Goal: Task Accomplishment & Management: Complete application form

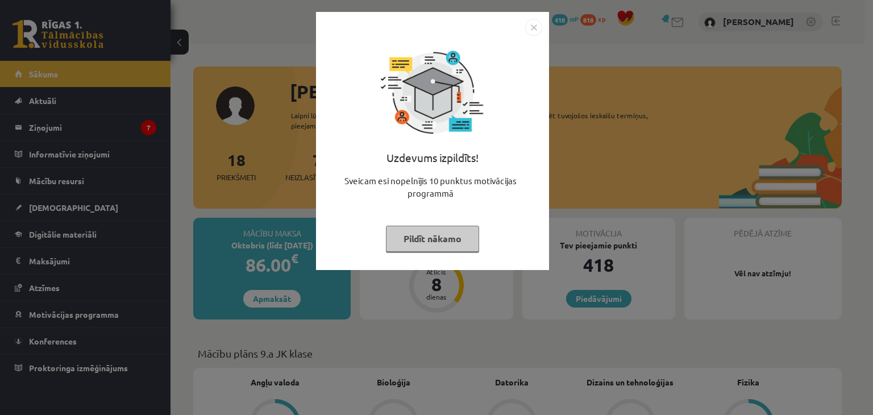
click at [443, 237] on button "Pildīt nākamo" at bounding box center [432, 239] width 93 height 26
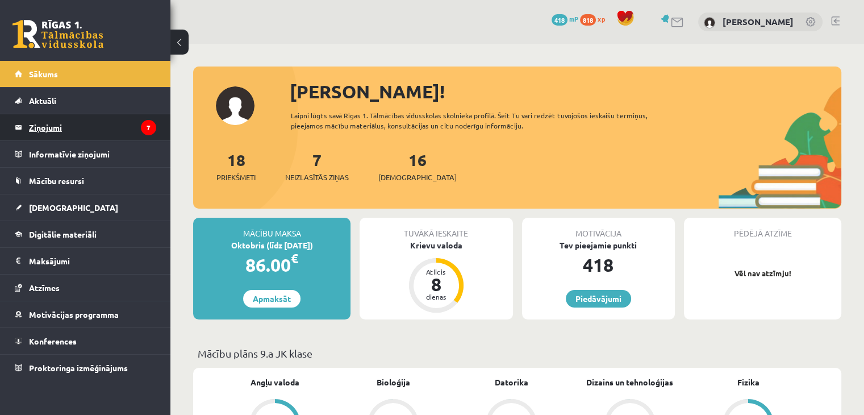
click at [126, 136] on legend "Ziņojumi 7" at bounding box center [92, 127] width 127 height 26
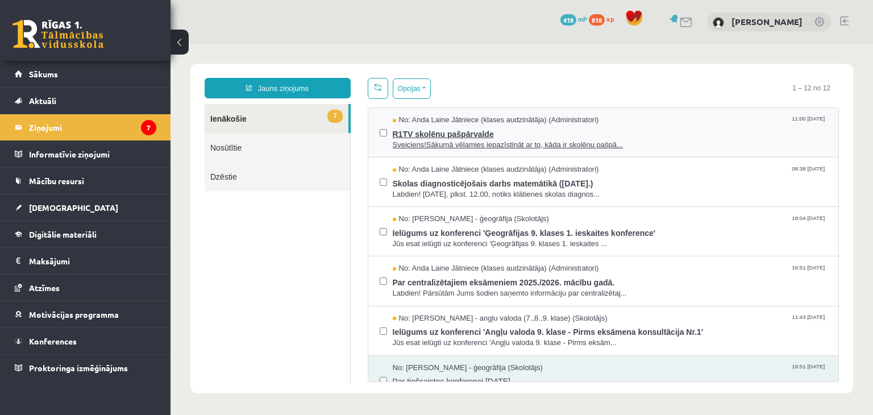
click at [461, 128] on span "R1TV skolēnu pašpārvalde" at bounding box center [610, 133] width 435 height 14
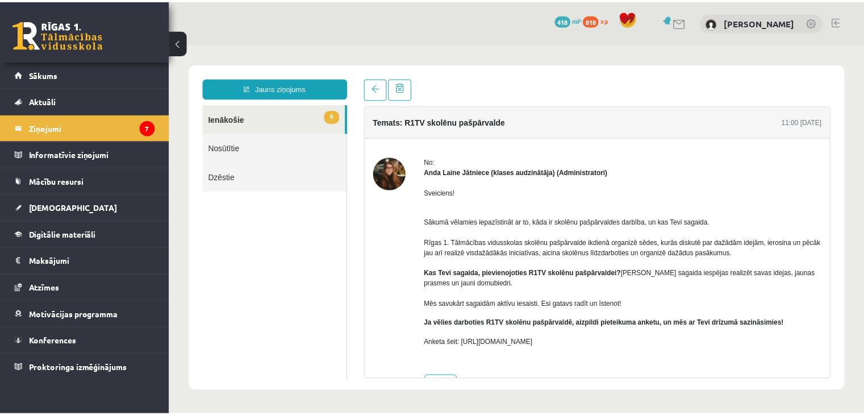
scroll to position [36, 0]
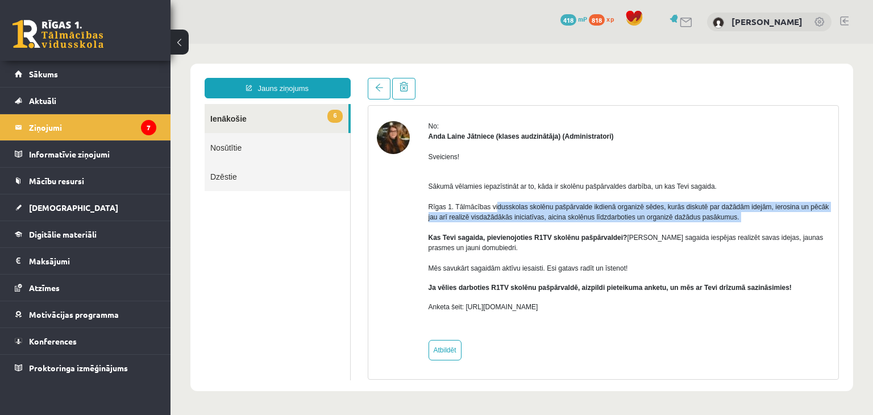
drag, startPoint x: 502, startPoint y: 210, endPoint x: 770, endPoint y: 228, distance: 268.8
click at [770, 228] on p "Sākumā vēlamies iepazīstināt ar to, kāda ir skolēnu pašpārvaldes darbība, un ka…" at bounding box center [629, 222] width 402 height 102
click at [771, 229] on p "Sākumā vēlamies iepazīstināt ar to, kāda ir skolēnu pašpārvaldes darbība, un ka…" at bounding box center [629, 222] width 402 height 102
click at [775, 222] on p "Sākumā vēlamies iepazīstināt ar to, kāda ir skolēnu pašpārvaldes darbība, un ka…" at bounding box center [629, 222] width 402 height 102
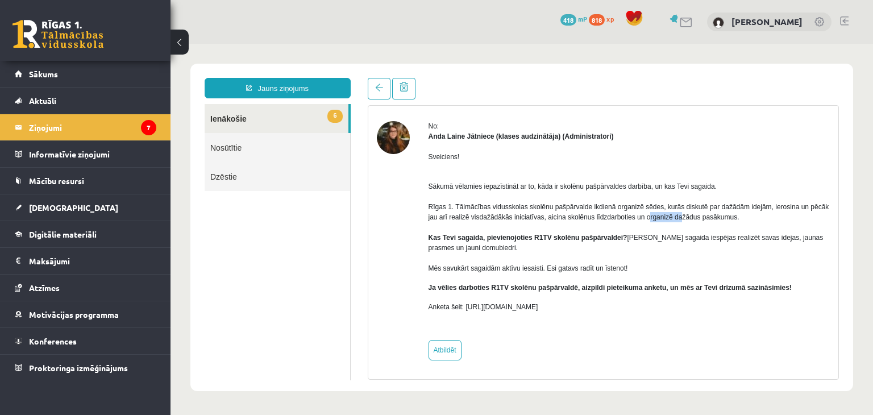
drag, startPoint x: 645, startPoint y: 216, endPoint x: 688, endPoint y: 218, distance: 42.7
click at [683, 218] on p "Sākumā vēlamies iepazīstināt ar to, kāda ir skolēnu pašpārvaldes darbība, un ka…" at bounding box center [629, 222] width 402 height 102
drag, startPoint x: 694, startPoint y: 218, endPoint x: 715, endPoint y: 218, distance: 20.5
click at [715, 218] on p "Sākumā vēlamies iepazīstināt ar to, kāda ir skolēnu pašpārvaldes darbība, un ka…" at bounding box center [629, 222] width 402 height 102
drag, startPoint x: 723, startPoint y: 218, endPoint x: 745, endPoint y: 218, distance: 22.7
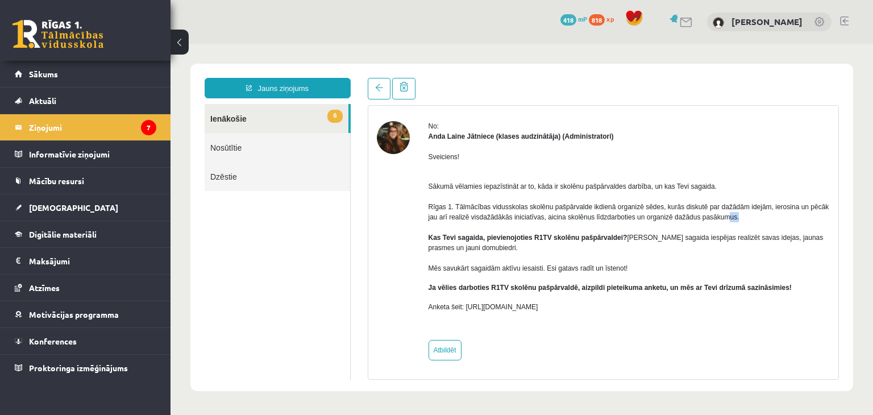
click at [739, 218] on p "Sākumā vēlamies iepazīstināt ar to, kāda ir skolēnu pašpārvaldes darbība, un ka…" at bounding box center [629, 222] width 402 height 102
click at [758, 217] on p "Sākumā vēlamies iepazīstināt ar to, kāda ir skolēnu pašpārvaldes darbība, un ka…" at bounding box center [629, 222] width 402 height 102
drag, startPoint x: 597, startPoint y: 217, endPoint x: 649, endPoint y: 212, distance: 53.0
click at [637, 212] on p "Sākumā vēlamies iepazīstināt ar to, kāda ir skolēnu pašpārvaldes darbība, un ka…" at bounding box center [629, 222] width 402 height 102
drag, startPoint x: 649, startPoint y: 212, endPoint x: 661, endPoint y: 212, distance: 11.4
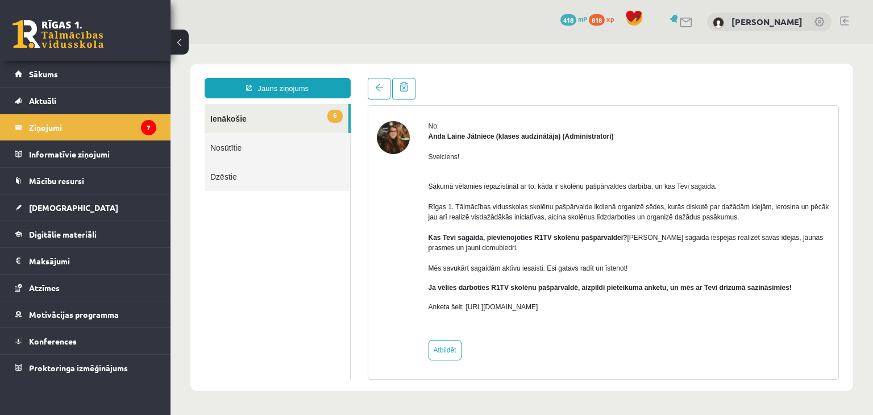
click at [659, 212] on p "Sākumā vēlamies iepazīstināt ar to, kāda ir skolēnu pašpārvaldes darbība, un ka…" at bounding box center [629, 222] width 402 height 102
drag, startPoint x: 669, startPoint y: 212, endPoint x: 695, endPoint y: 213, distance: 26.1
click at [670, 212] on p "Sākumā vēlamies iepazīstināt ar to, kāda ir skolēnu pašpārvaldes darbība, un ka…" at bounding box center [629, 222] width 402 height 102
drag, startPoint x: 697, startPoint y: 213, endPoint x: 718, endPoint y: 214, distance: 21.0
click at [699, 213] on p "Sākumā vēlamies iepazīstināt ar to, kāda ir skolēnu pašpārvaldes darbība, un ka…" at bounding box center [629, 222] width 402 height 102
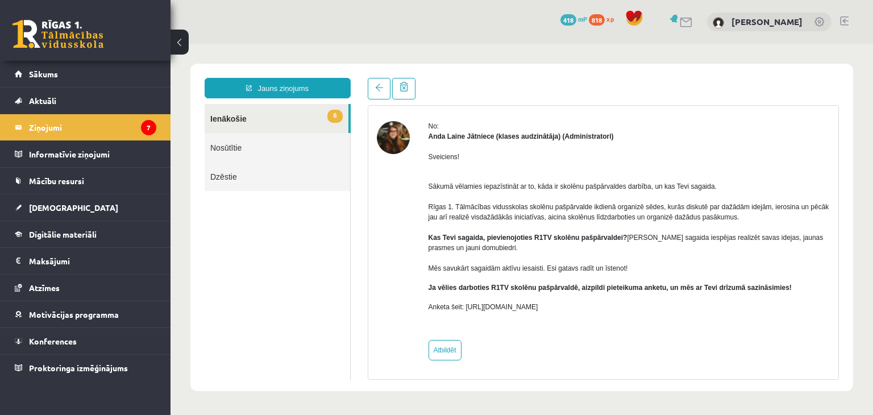
click at [722, 214] on p "Sākumā vēlamies iepazīstināt ar to, kāda ir skolēnu pašpārvaldes darbība, un ka…" at bounding box center [629, 222] width 402 height 102
click at [70, 198] on link "[DEMOGRAPHIC_DATA]" at bounding box center [85, 207] width 141 height 26
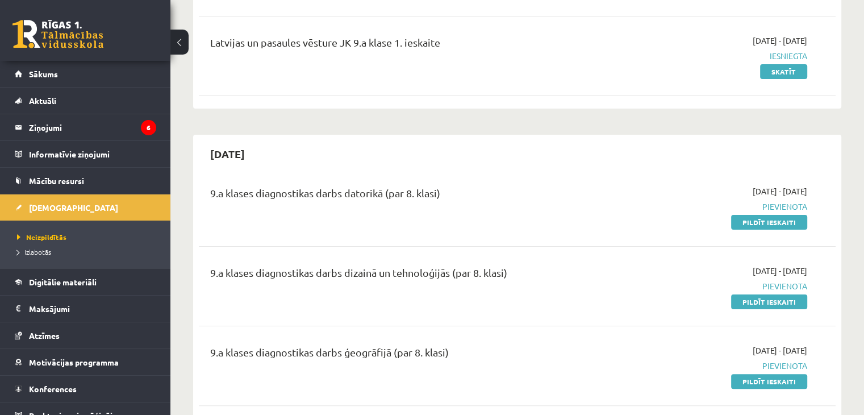
scroll to position [227, 0]
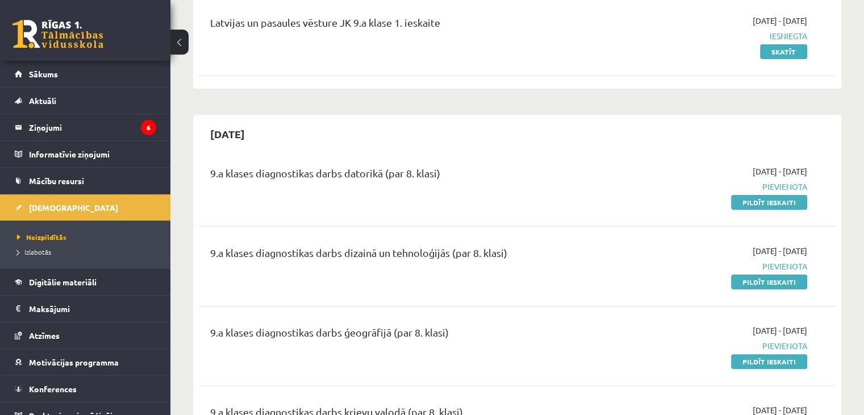
drag, startPoint x: 746, startPoint y: 282, endPoint x: 476, endPoint y: 62, distance: 348.9
click at [746, 282] on link "Pildīt ieskaiti" at bounding box center [769, 281] width 76 height 15
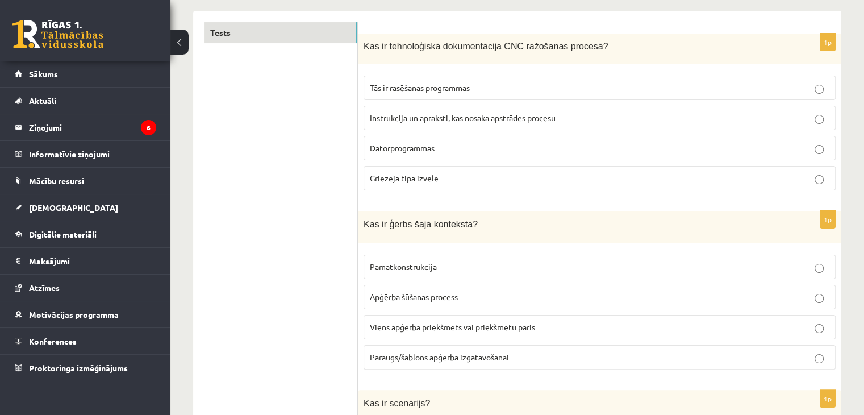
scroll to position [214, 0]
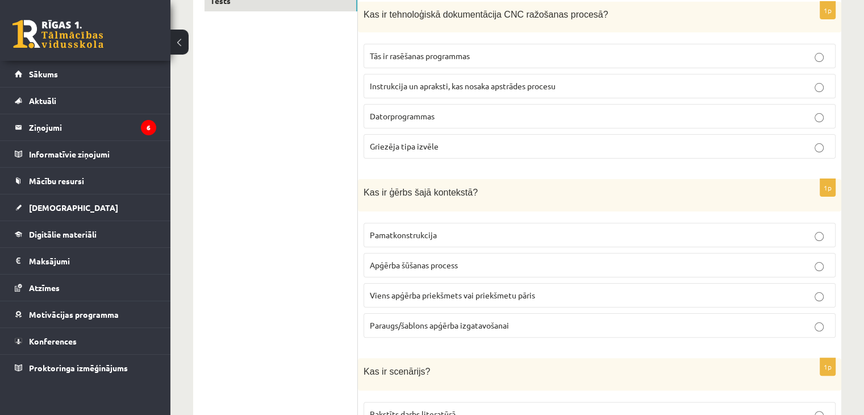
click at [623, 77] on label "Instrukcija un apraksti, kas nosaka apstrādes procesu" at bounding box center [600, 86] width 472 height 24
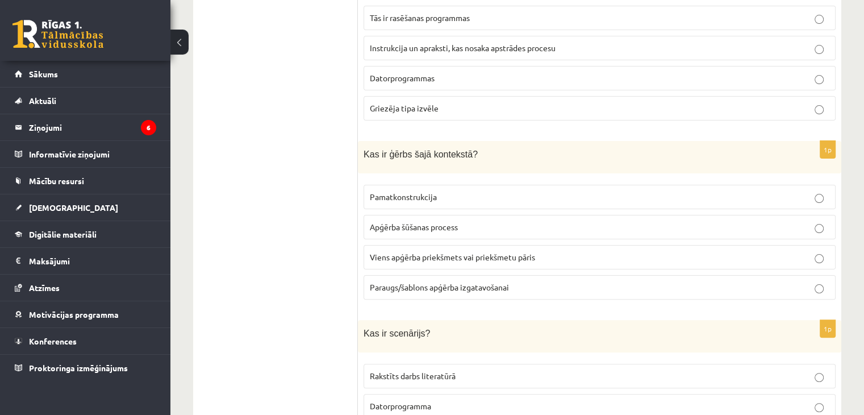
scroll to position [270, 0]
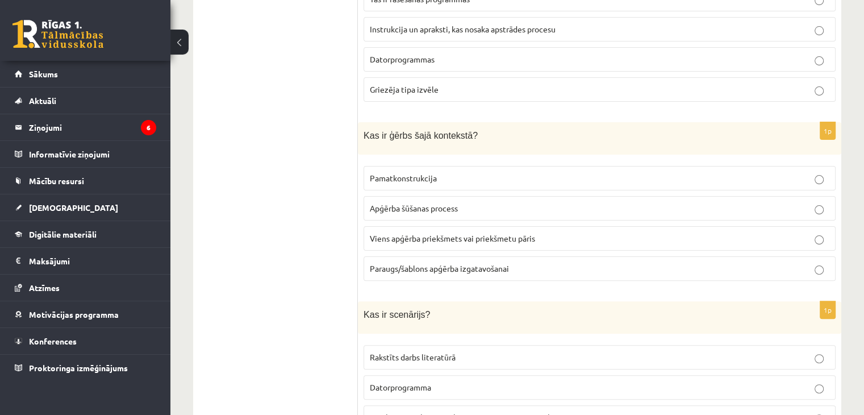
click at [445, 245] on label "Viens apģērba priekšmets vai priekšmetu pāris" at bounding box center [600, 238] width 472 height 24
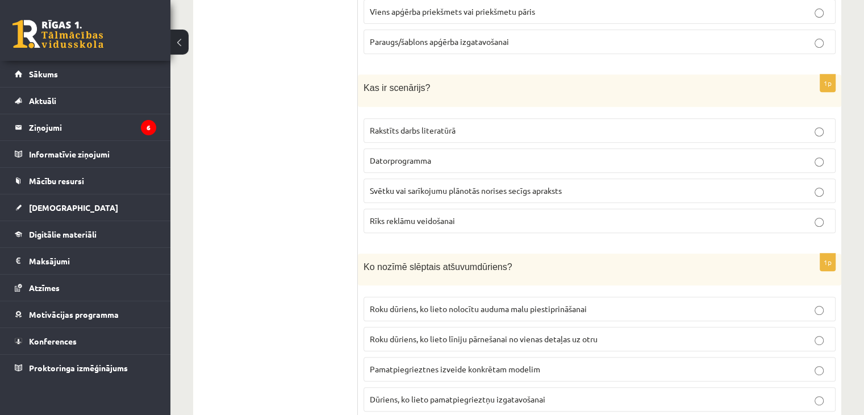
scroll to position [498, 0]
click at [532, 185] on span "Svētku vai sarīkojumu plānotās norises secīgs apraksts" at bounding box center [466, 190] width 192 height 10
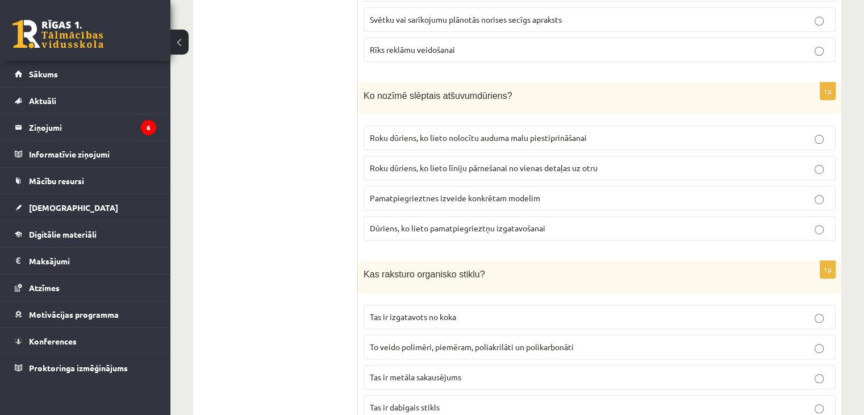
scroll to position [725, 0]
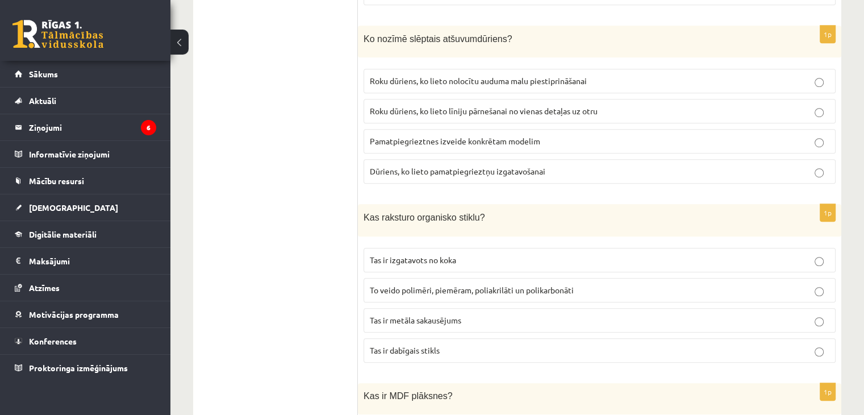
click at [629, 69] on label "Roku dūriens, ko lieto nolocītu auduma malu piestiprināšanai" at bounding box center [600, 81] width 472 height 24
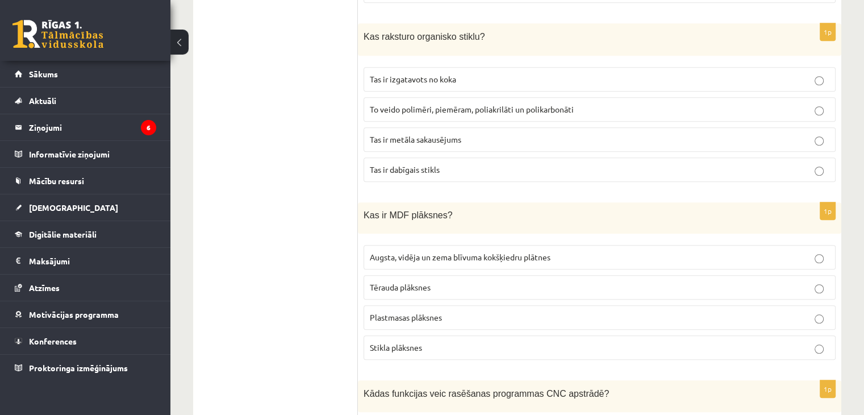
scroll to position [906, 0]
click at [633, 103] on p "To veido polimēri, piemēram, poliakrilāti un polikarbonāti" at bounding box center [600, 109] width 460 height 12
click at [458, 252] on span "Augsta, vidēja un zema blīvuma kokšķiedru plātnes" at bounding box center [460, 257] width 181 height 10
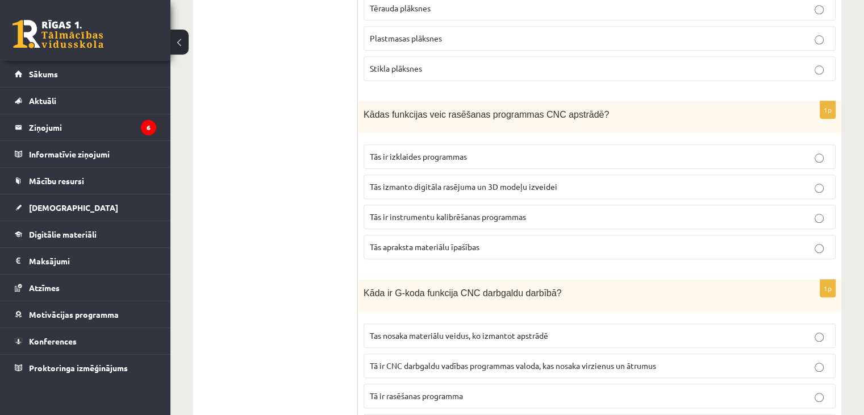
scroll to position [1190, 0]
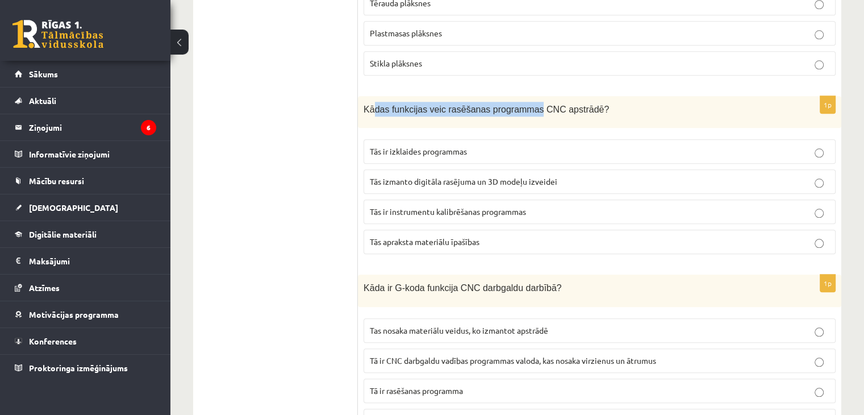
drag, startPoint x: 371, startPoint y: 91, endPoint x: 555, endPoint y: 97, distance: 183.6
click at [544, 102] on p "Kādas funkcijas veic rasēšanas programmas CNC apstrādē?" at bounding box center [571, 109] width 415 height 15
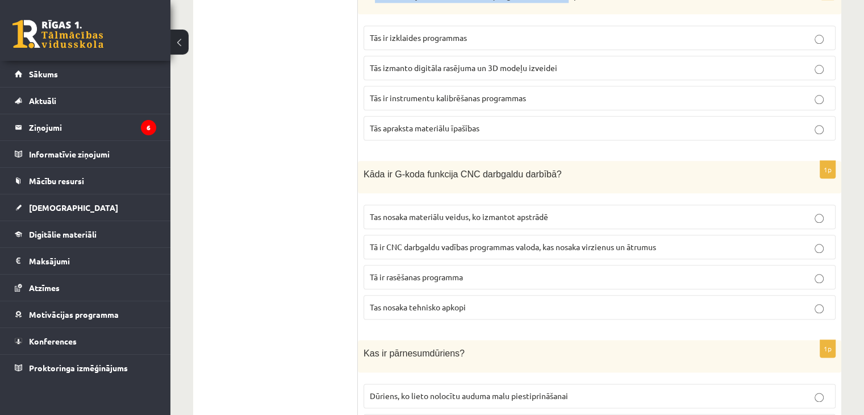
scroll to position [1247, 0]
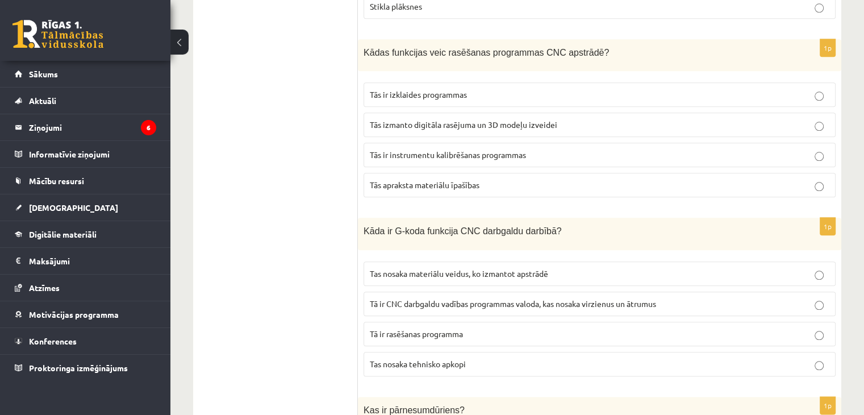
click at [427, 298] on span "Tā ir CNC darbgaldu vadības programmas valoda, kas nosaka virzienus un ātrumus" at bounding box center [513, 303] width 286 height 10
drag, startPoint x: 493, startPoint y: 32, endPoint x: 586, endPoint y: 10, distance: 95.9
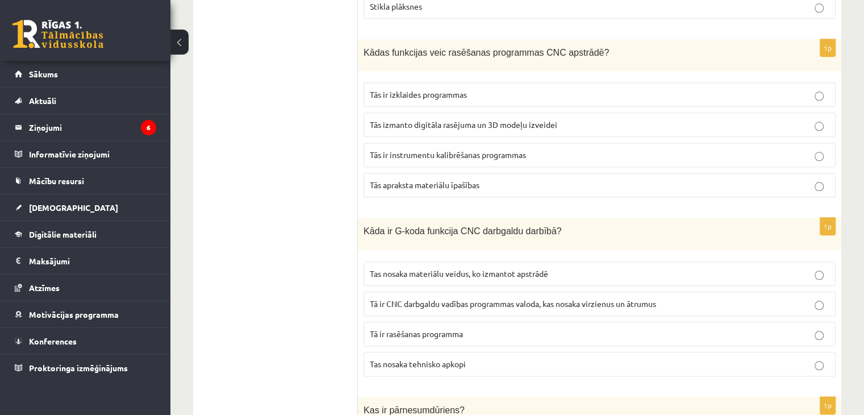
click at [668, 119] on p "Tās izmanto digitāla rasējuma un 3D modeļu izveidei" at bounding box center [600, 125] width 460 height 12
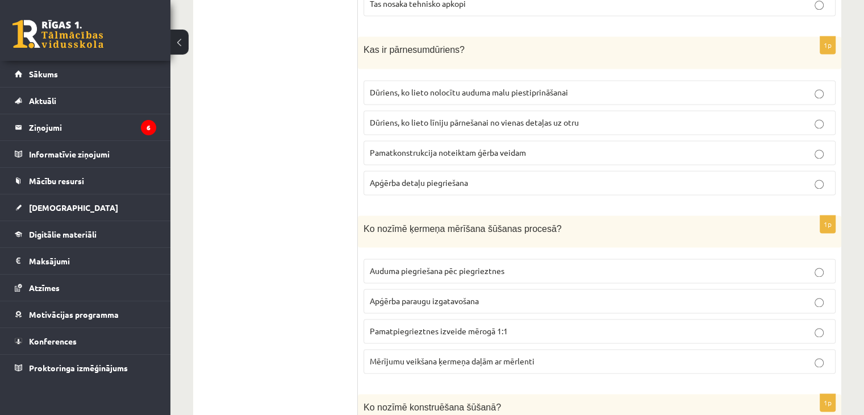
scroll to position [1587, 0]
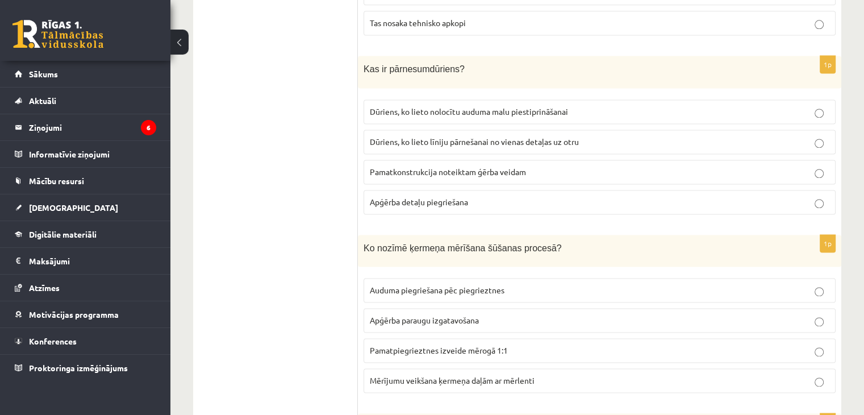
click at [445, 130] on label "Dūriens, ko lieto līniju pārnešanai no vienas detaļas uz otru" at bounding box center [600, 142] width 472 height 24
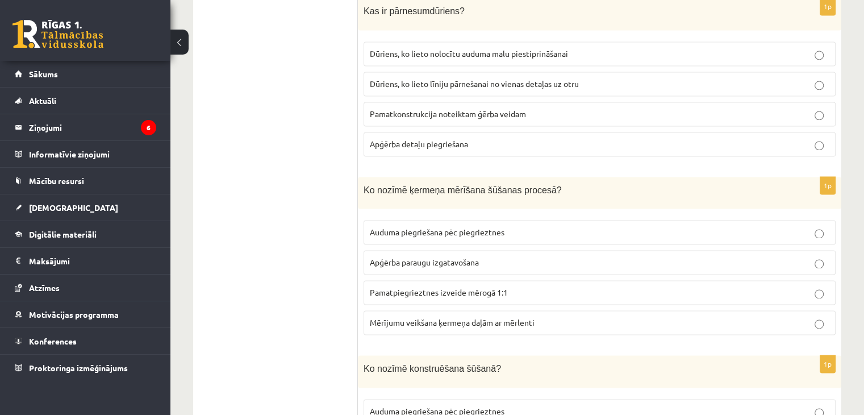
scroll to position [1701, 0]
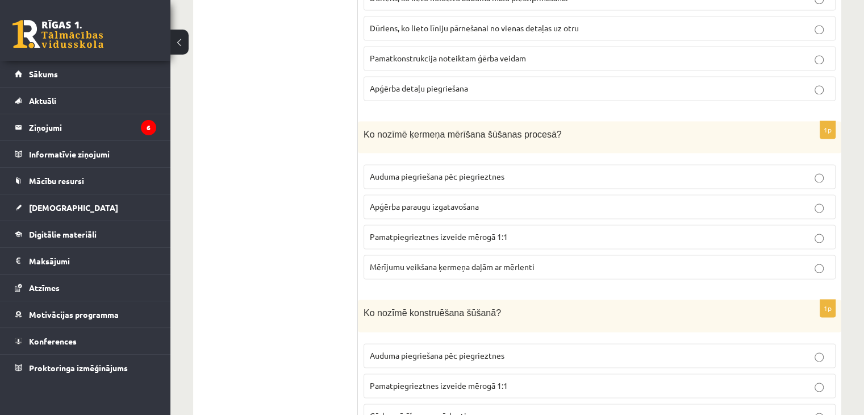
click at [491, 261] on span "Mērījumu veikšana ķermeņa daļām ar mērlenti" at bounding box center [452, 266] width 165 height 10
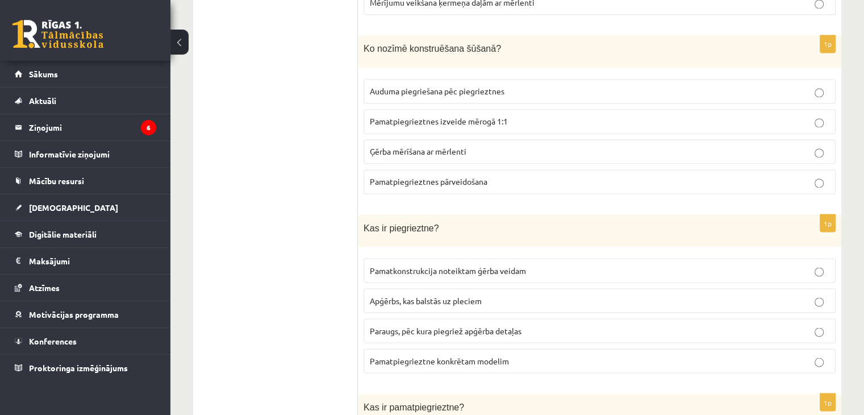
scroll to position [1985, 0]
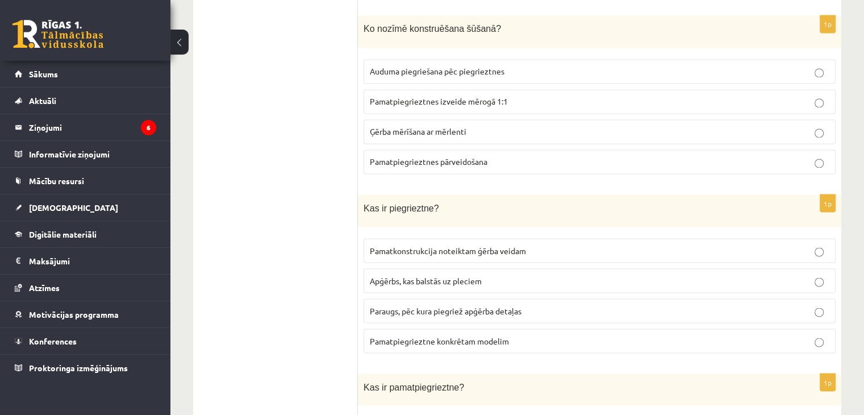
click at [398, 66] on span "Auduma piegriešana pēc piegrieztnes" at bounding box center [437, 71] width 135 height 10
click at [432, 149] on label "Pamatpiegrieztnes pārveidošana" at bounding box center [600, 161] width 472 height 24
click at [424, 66] on span "Auduma piegriešana pēc piegrieztnes" at bounding box center [437, 71] width 135 height 10
click at [434, 96] on span "Pamatpiegrieztnes izveide mērogā 1:1" at bounding box center [439, 101] width 138 height 10
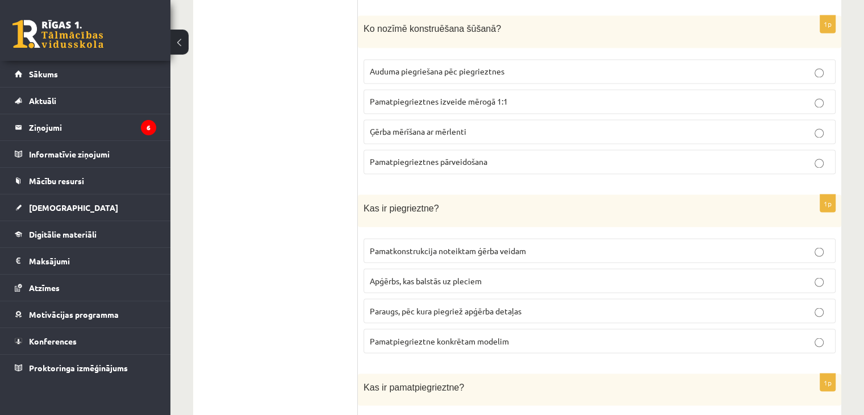
click at [395, 305] on span "Paraugs, pēc kura piegriež apģērba detaļas" at bounding box center [446, 310] width 152 height 10
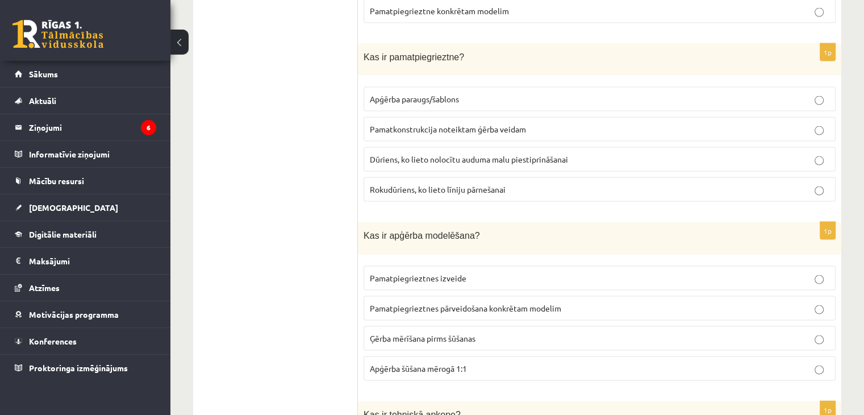
scroll to position [2326, 0]
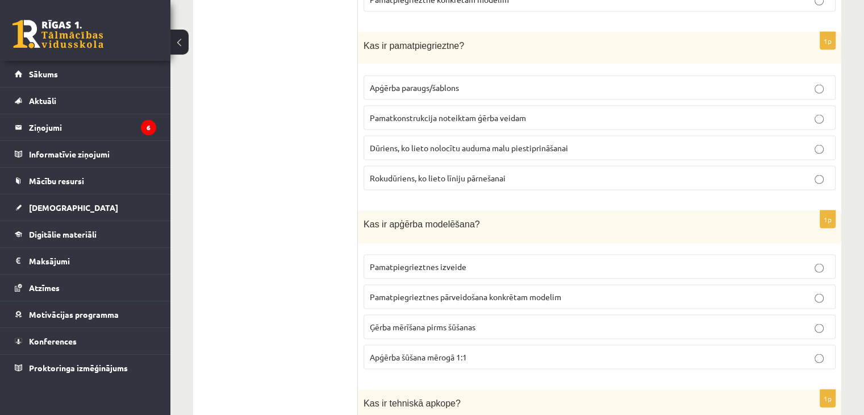
click at [416, 143] on span "Dūriens, ko lieto nolocītu auduma malu piestiprināšanai" at bounding box center [469, 148] width 198 height 10
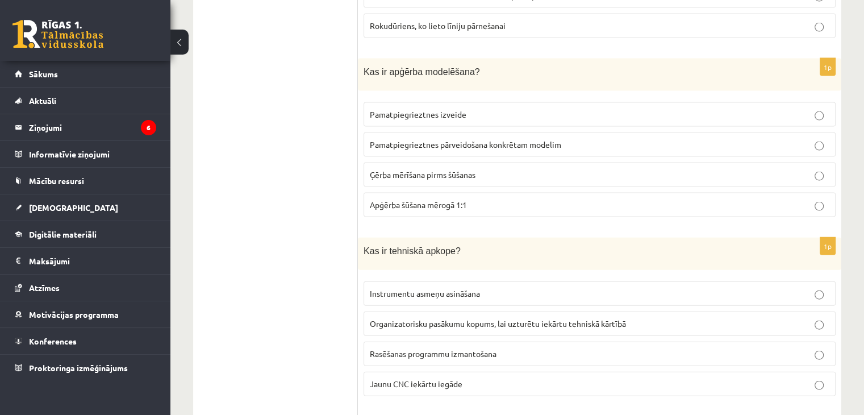
scroll to position [2496, 0]
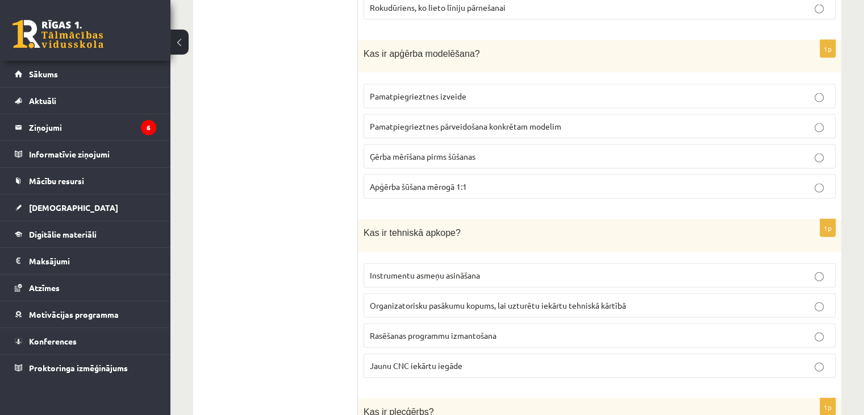
click at [394, 144] on label "Ģērba mērīšana pirms šūšanas" at bounding box center [600, 156] width 472 height 24
click at [379, 121] on span "Pamatpiegrieztnes pārveidošana konkrētam modelim" at bounding box center [465, 126] width 191 height 10
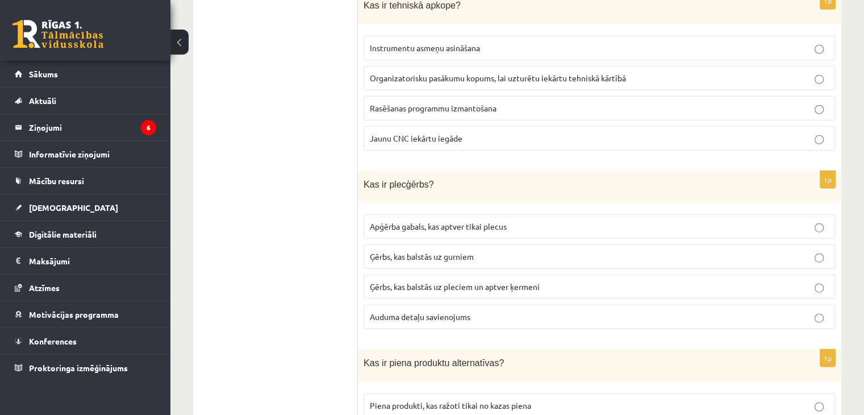
scroll to position [2667, 0]
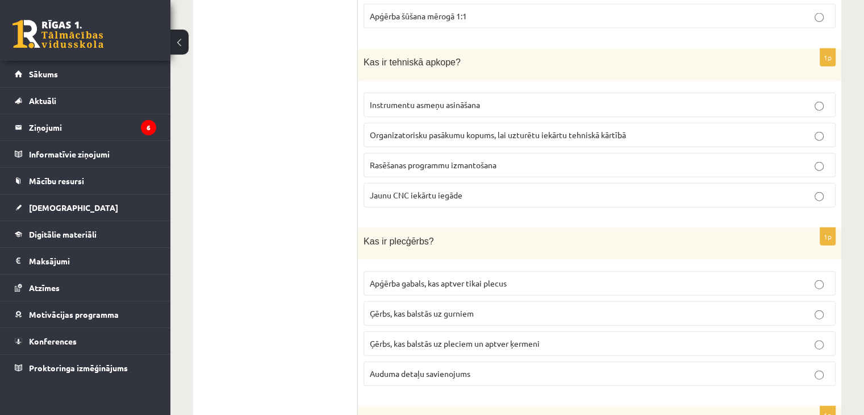
click at [652, 129] on p "Organizatorisku pasākumu kopums, lai uzturētu iekārtu tehniskā kārtībā" at bounding box center [600, 135] width 460 height 12
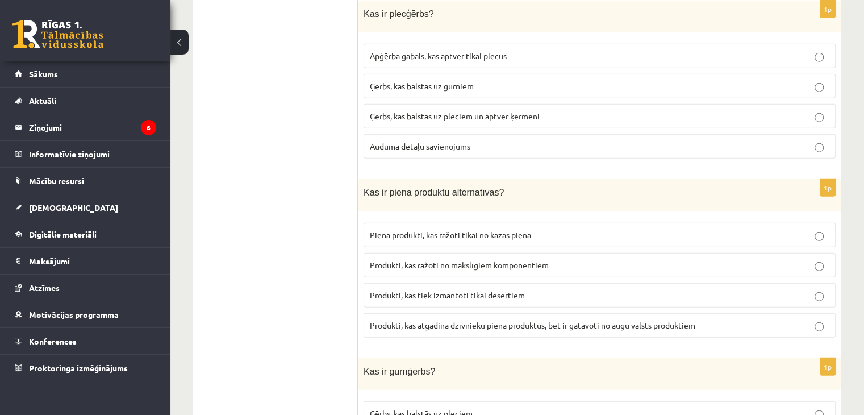
scroll to position [2837, 0]
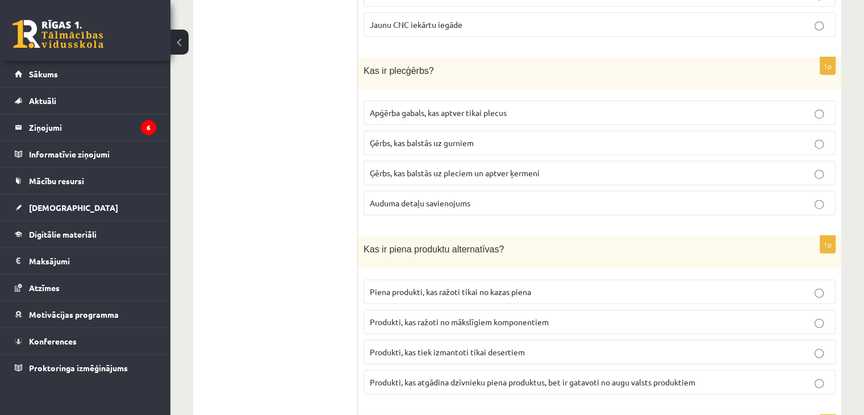
click at [569, 107] on p "Apģērba gabals, kas aptver tikai plecus" at bounding box center [600, 113] width 460 height 12
click at [544, 161] on label "Ģērbs, kas balstās uz pleciem un aptver ķermeni" at bounding box center [600, 173] width 472 height 24
click at [559, 137] on p "Ģērbs, kas balstās uz gurniem" at bounding box center [600, 143] width 460 height 12
click at [564, 107] on p "Apģērba gabals, kas aptver tikai plecus" at bounding box center [600, 113] width 460 height 12
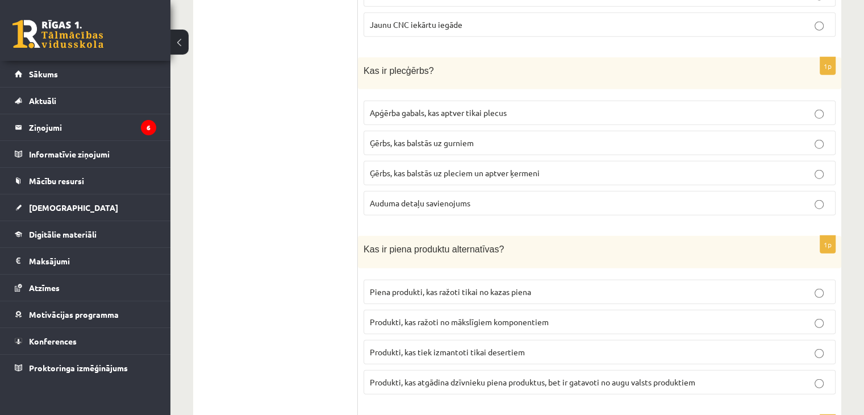
click at [418, 161] on label "Ģērbs, kas balstās uz pleciem un aptver ķermeni" at bounding box center [600, 173] width 472 height 24
click at [429, 107] on span "Apģērba gabals, kas aptver tikai plecus" at bounding box center [438, 112] width 137 height 10
click at [451, 168] on span "Ģērbs, kas balstās uz pleciem un aptver ķermeni" at bounding box center [455, 173] width 170 height 10
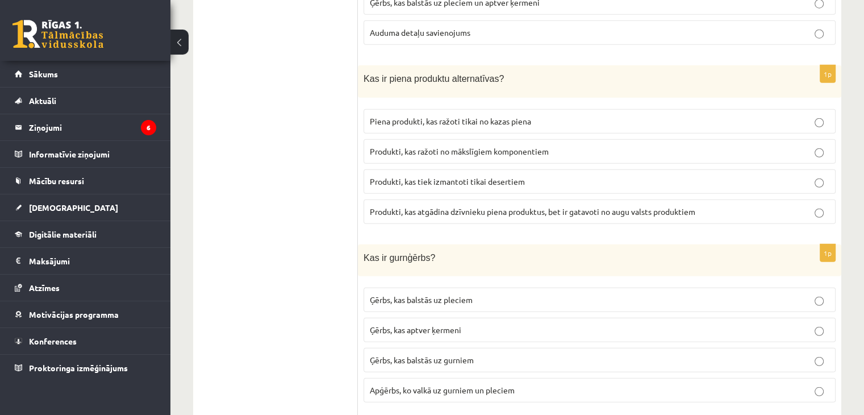
scroll to position [3065, 0]
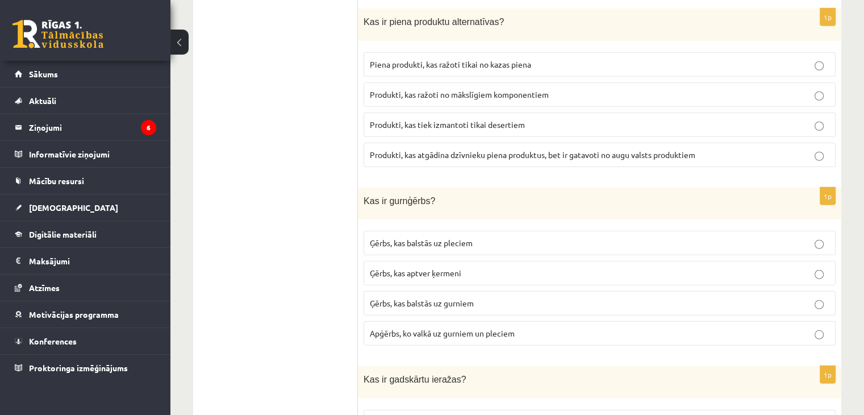
click at [453, 298] on span "Ģērbs, kas balstās uz gurniem" at bounding box center [422, 303] width 104 height 10
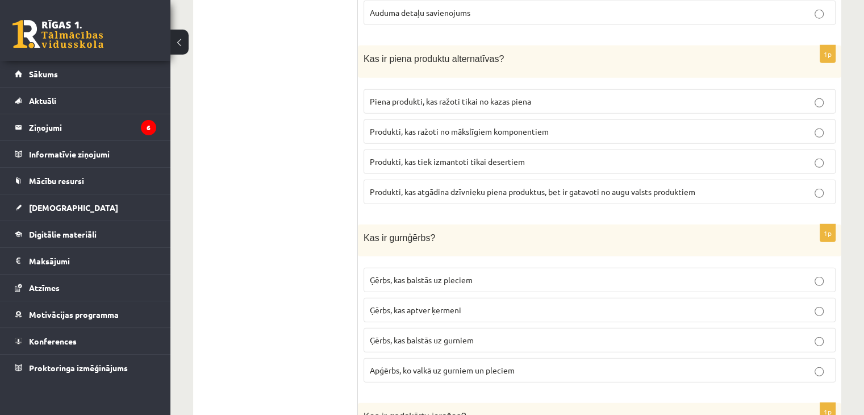
scroll to position [3008, 0]
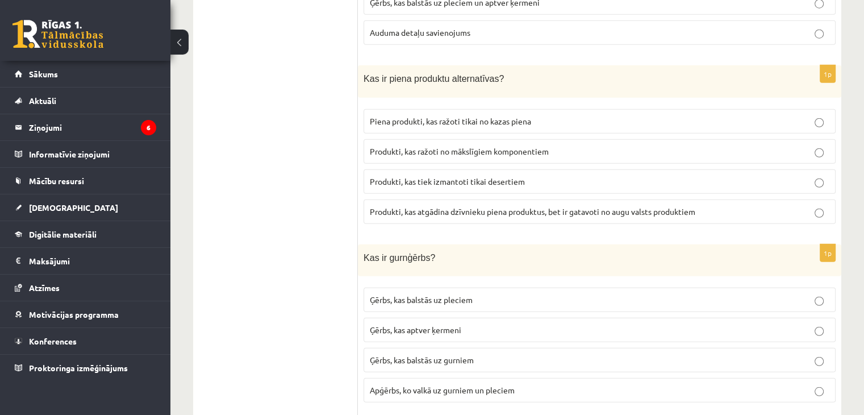
click at [481, 206] on span "Produkti, kas atgādina dzīvnieku piena produktus, bet ir gatavoti no augu valst…" at bounding box center [533, 211] width 326 height 10
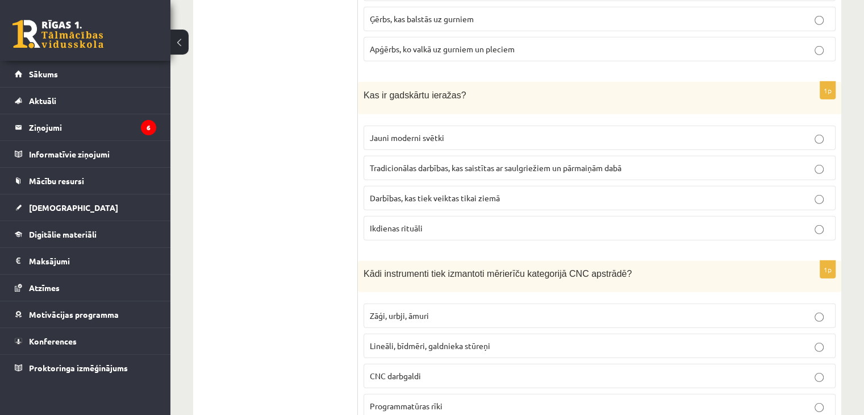
scroll to position [3406, 0]
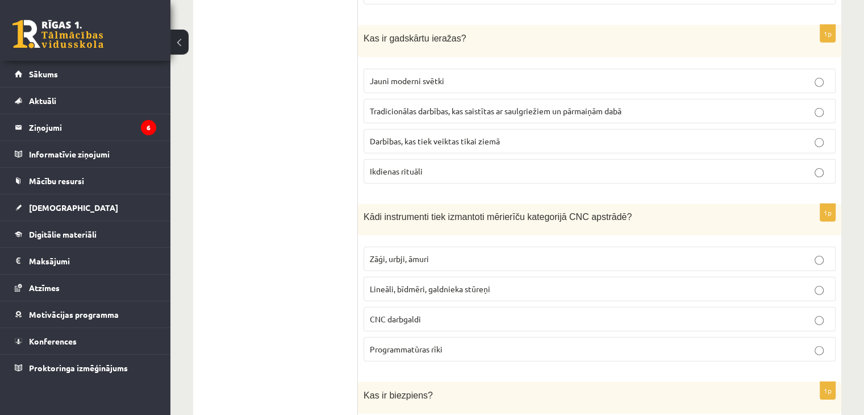
click at [410, 106] on span "Tradicionālas darbības, kas saistītas ar saulgriežiem un pārmaiņām dabā" at bounding box center [496, 111] width 252 height 10
click at [455, 283] on p "Lineāli, bīdmēri, galdnieka stūreņi" at bounding box center [600, 289] width 460 height 12
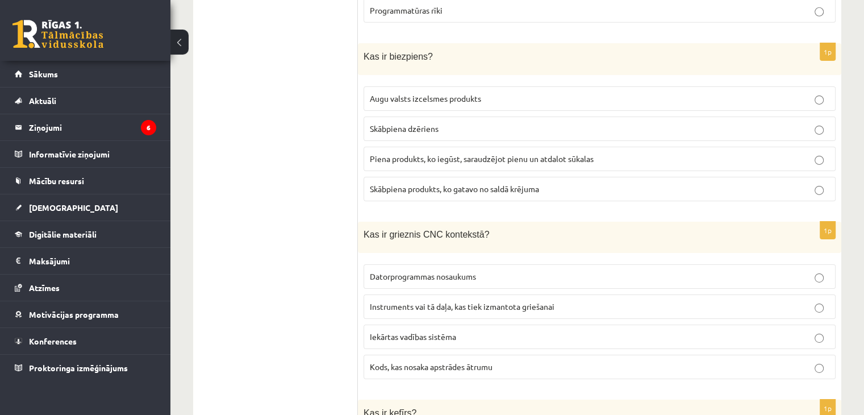
scroll to position [3746, 0]
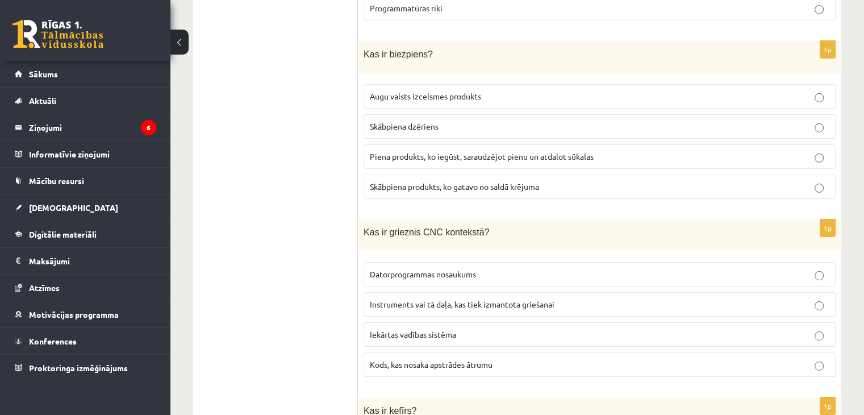
click at [420, 151] on span "Piena produkts, ko iegūst, saraudzējot pienu un atdalot sūkalas" at bounding box center [482, 156] width 224 height 10
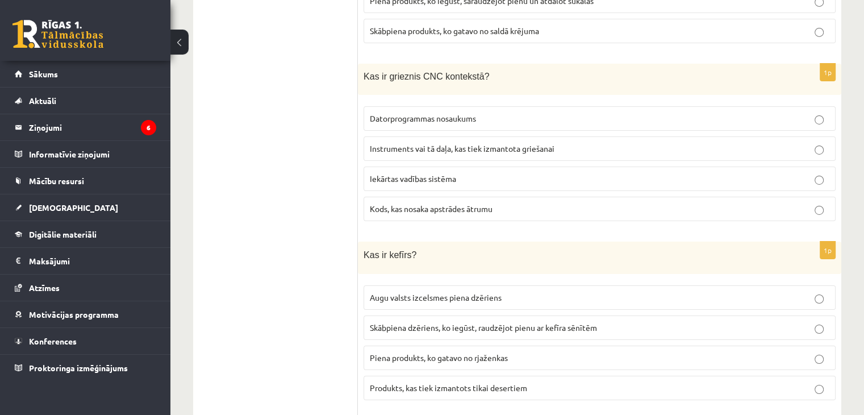
scroll to position [3917, 0]
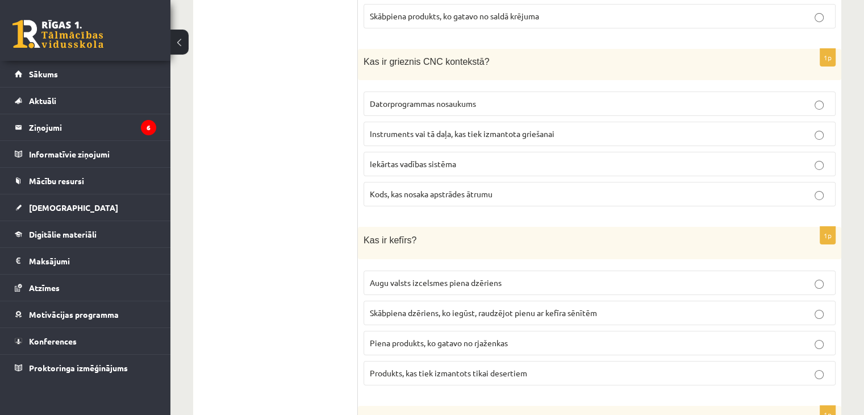
click at [484, 128] on span "Instruments vai tā daļa, kas tiek izmantota griešanai" at bounding box center [462, 133] width 185 height 10
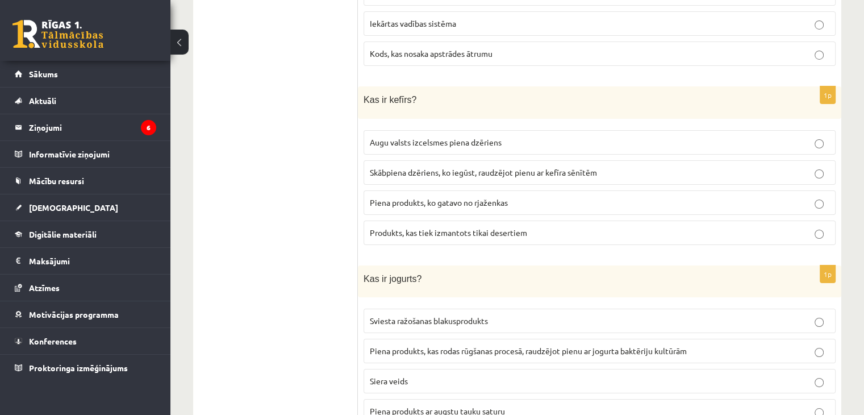
scroll to position [4087, 0]
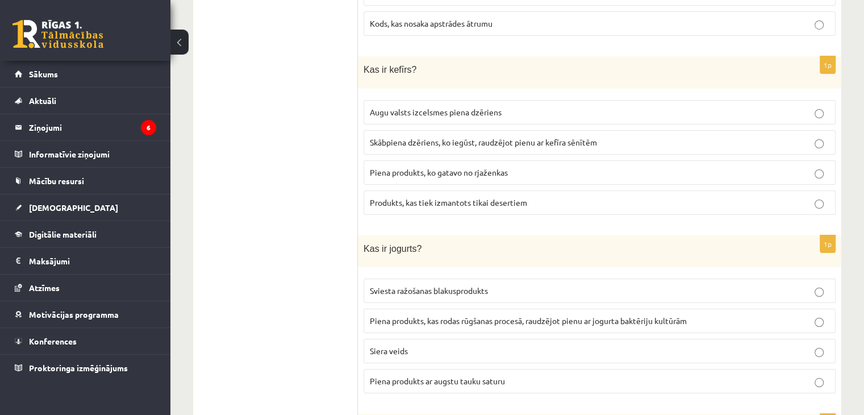
click at [464, 137] on span "Skābpiena dzēriens, ko iegūst, raudzējot pienu ar kefīra sēnītēm" at bounding box center [483, 142] width 227 height 10
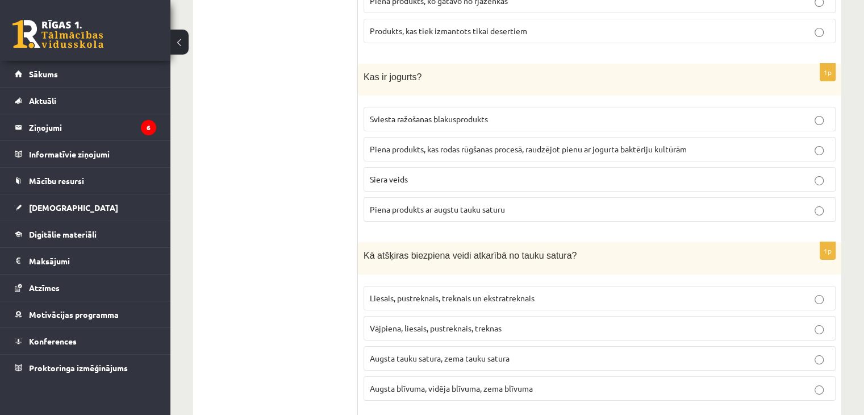
scroll to position [4315, 0]
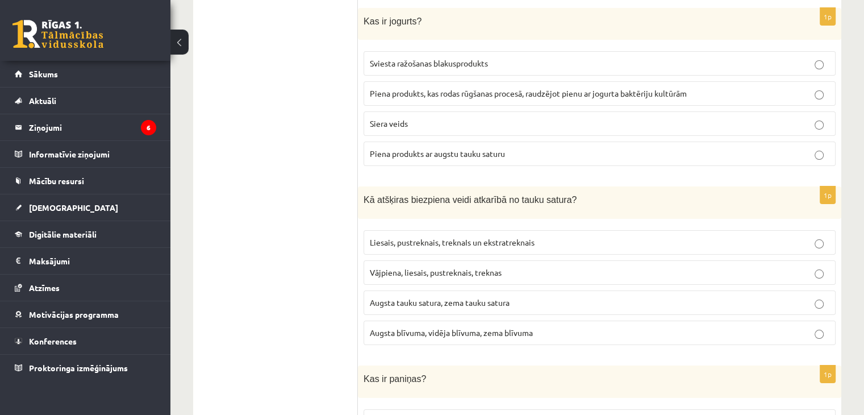
click at [540, 88] on span "Piena produkts, kas rodas rūgšanas procesā, raudzējot pienu ar jogurta baktērij…" at bounding box center [528, 93] width 317 height 10
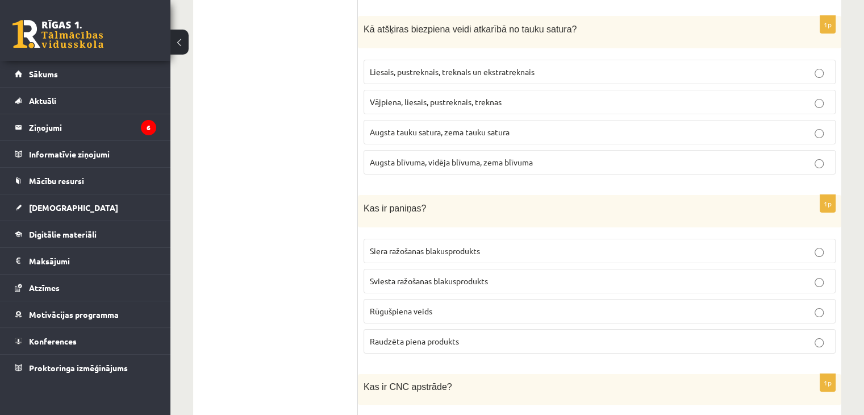
scroll to position [4428, 0]
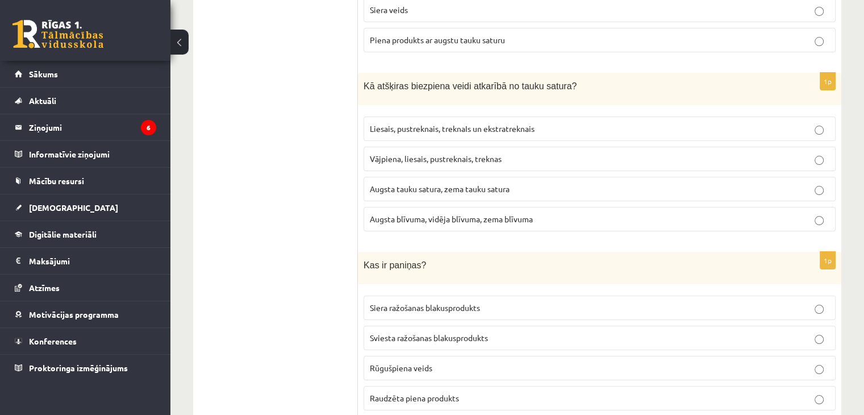
click at [452, 123] on p "Liesais, pustreknais, treknaIs un ekstratreknais" at bounding box center [600, 129] width 460 height 12
click at [432, 332] on span "Sviesta ražošanas blakusprodukts" at bounding box center [429, 337] width 118 height 10
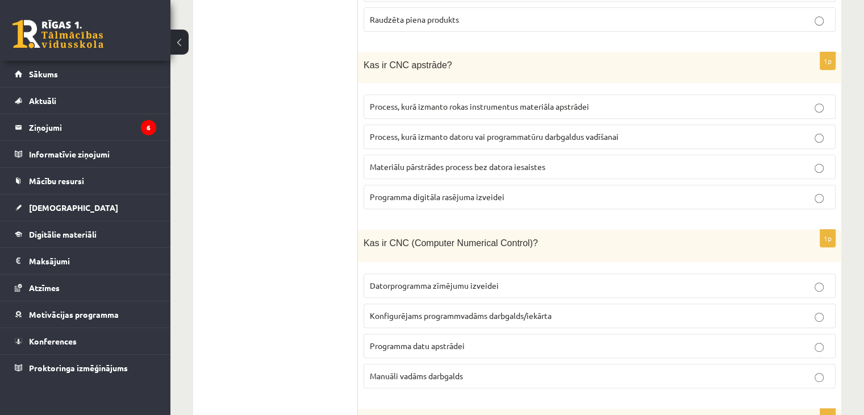
scroll to position [4826, 0]
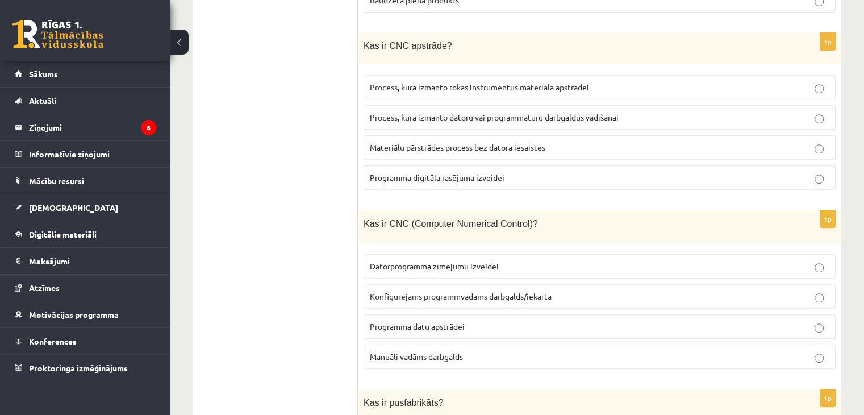
click at [505, 112] on span "Process, kurā izmanto datoru vai programmatūru darbgaldus vadīšanai" at bounding box center [494, 117] width 249 height 10
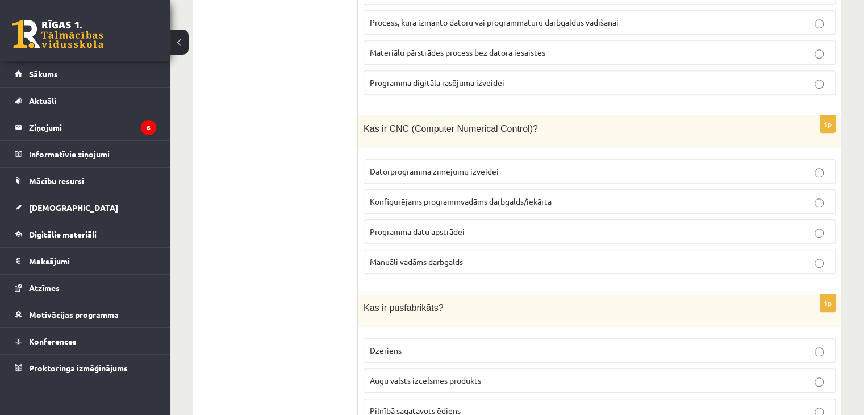
scroll to position [4940, 0]
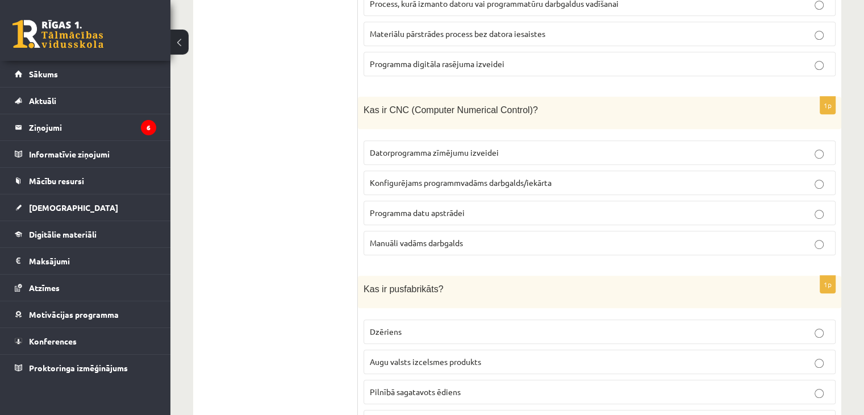
click at [452, 177] on p "Konfigurējams programmvadāms darbgalds/iekārta" at bounding box center [600, 183] width 460 height 12
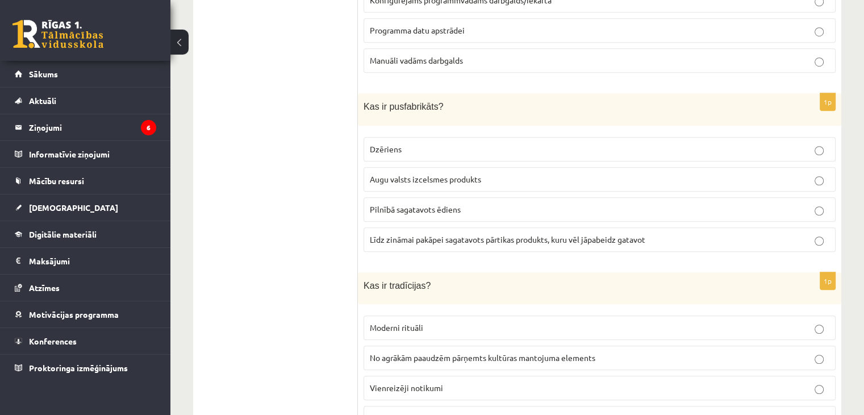
scroll to position [5125, 0]
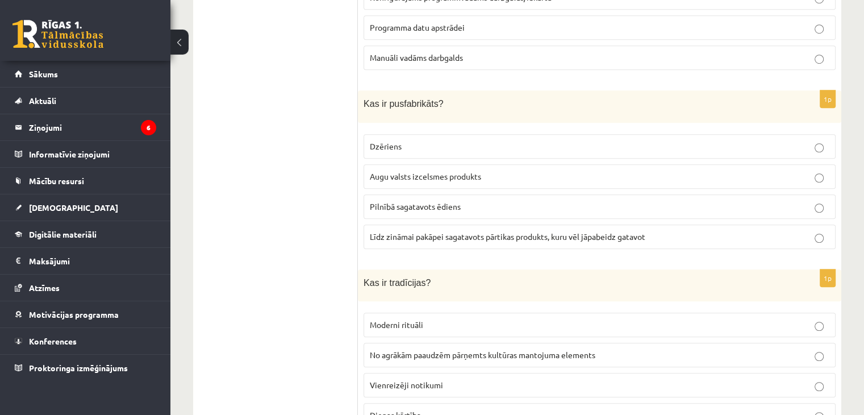
click at [505, 231] on span "Līdz zināmai pakāpei sagatavots pārtikas produkts, kuru vēl jāpabeidz gatavot" at bounding box center [508, 236] width 276 height 10
click at [485, 349] on span "No agrākām paaudzēm pārņemts kultūras mantojuma elements" at bounding box center [483, 354] width 226 height 10
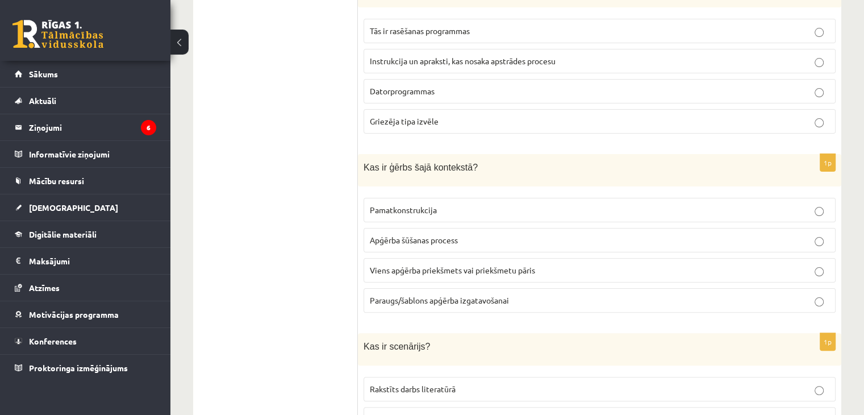
scroll to position [0, 0]
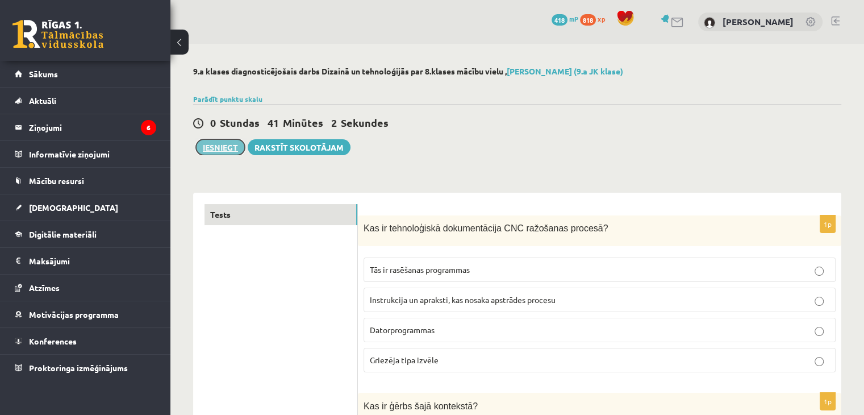
click at [230, 145] on button "Iesniegt" at bounding box center [220, 147] width 49 height 16
click at [614, 145] on div "0 Stundas 40 Minūtes 49 Sekundes Notikusi kļūda pie pēdējās saglabāšanas. Lūdzu…" at bounding box center [517, 129] width 648 height 51
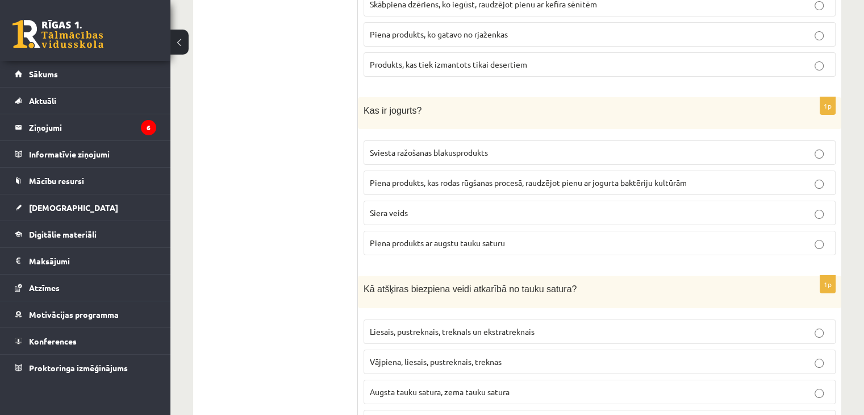
scroll to position [4216, 0]
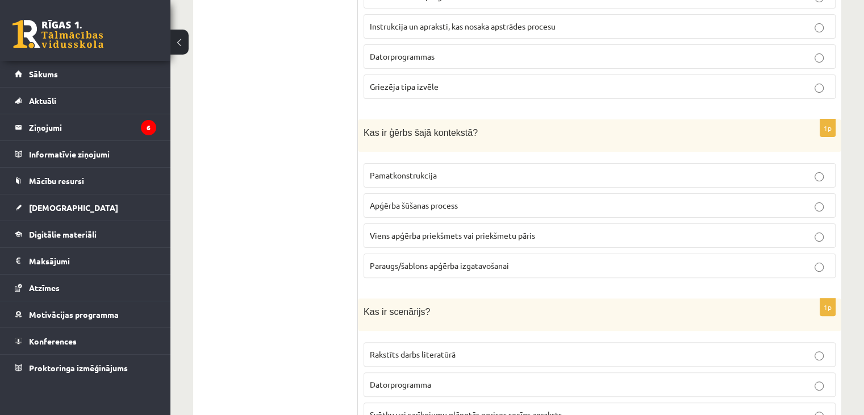
scroll to position [0, 0]
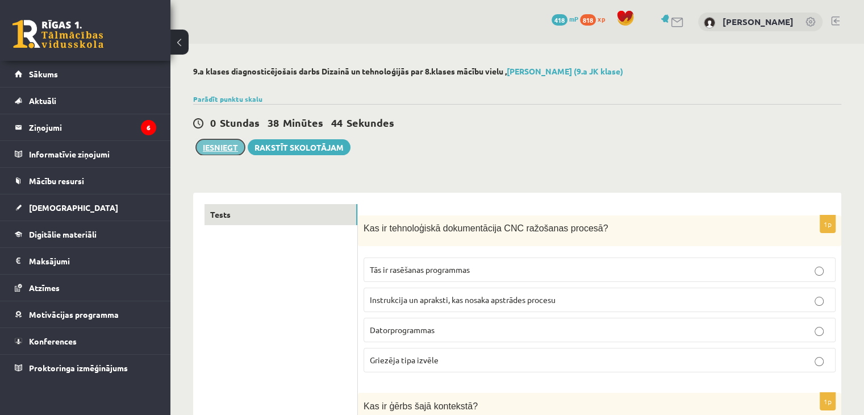
click at [220, 145] on button "Iesniegt" at bounding box center [220, 147] width 49 height 16
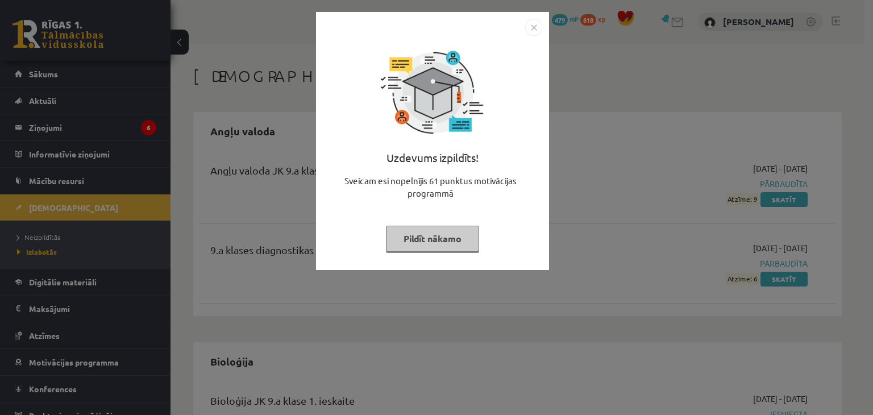
click at [531, 18] on div "Uzdevums izpildīts! Sveicam esi nopelnījis 61 punktus motivācijas programmā Pil…" at bounding box center [432, 141] width 233 height 258
click at [531, 22] on img "Close" at bounding box center [533, 27] width 17 height 17
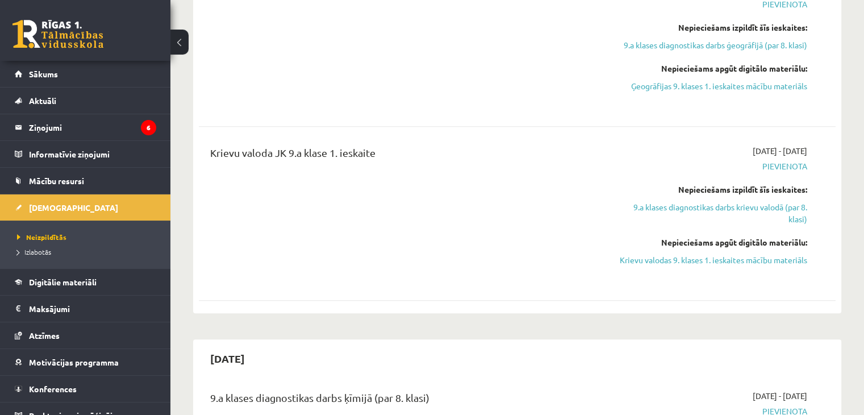
scroll to position [852, 0]
